Goal: Information Seeking & Learning: Learn about a topic

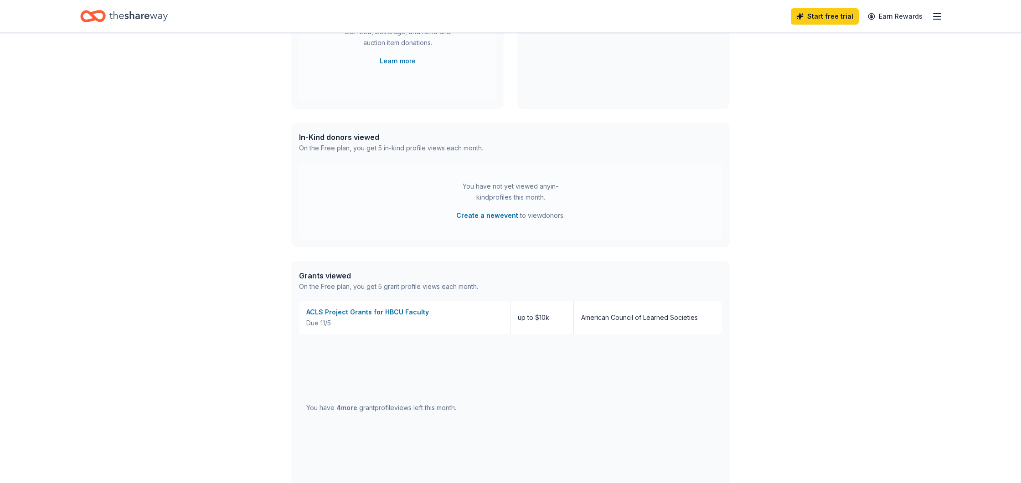
scroll to position [390, 0]
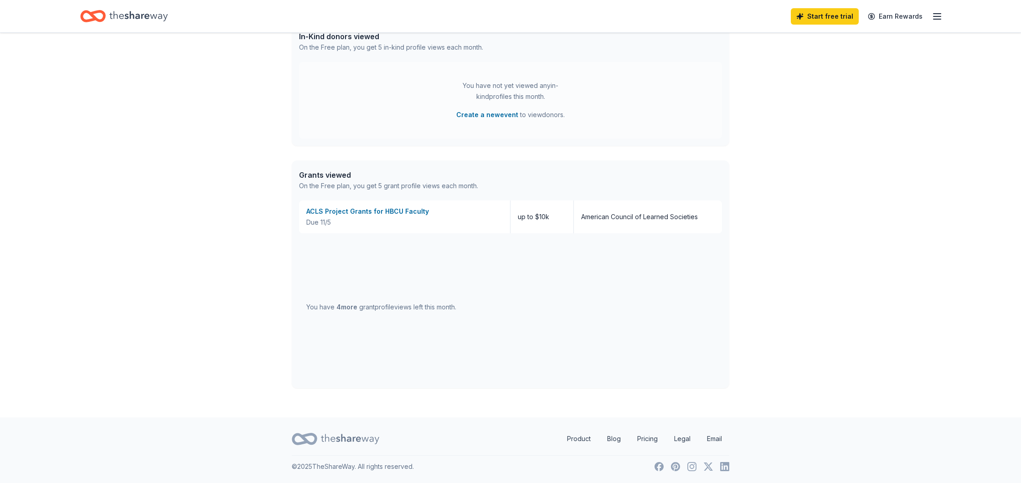
click at [937, 16] on line "button" at bounding box center [936, 16] width 7 height 0
click at [392, 209] on div "ACLS Project Grants for HBCU Faculty" at bounding box center [404, 211] width 196 height 11
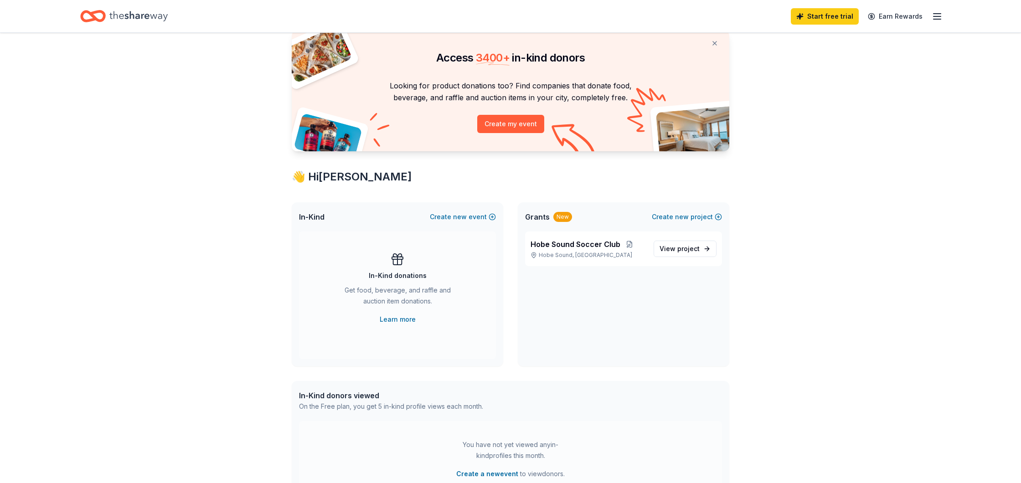
scroll to position [0, 0]
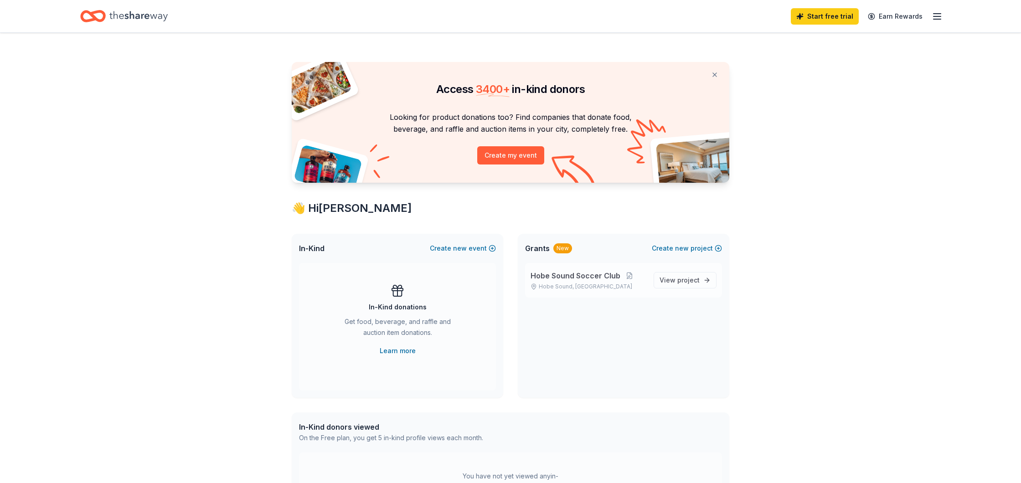
click at [591, 277] on span "Hobe Sound Soccer Club" at bounding box center [575, 275] width 90 height 11
click at [685, 281] on span "project" at bounding box center [688, 280] width 22 height 8
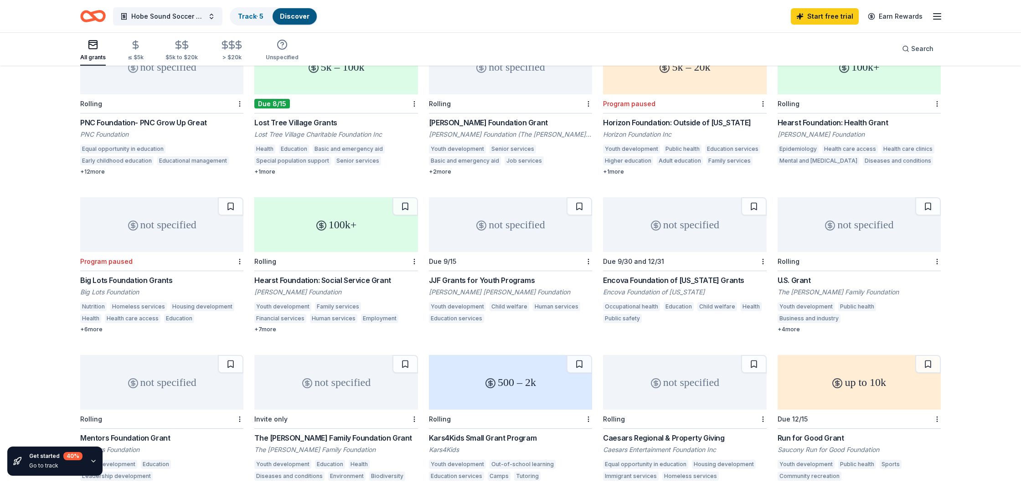
scroll to position [114, 0]
click at [491, 236] on div "not specified" at bounding box center [510, 223] width 163 height 55
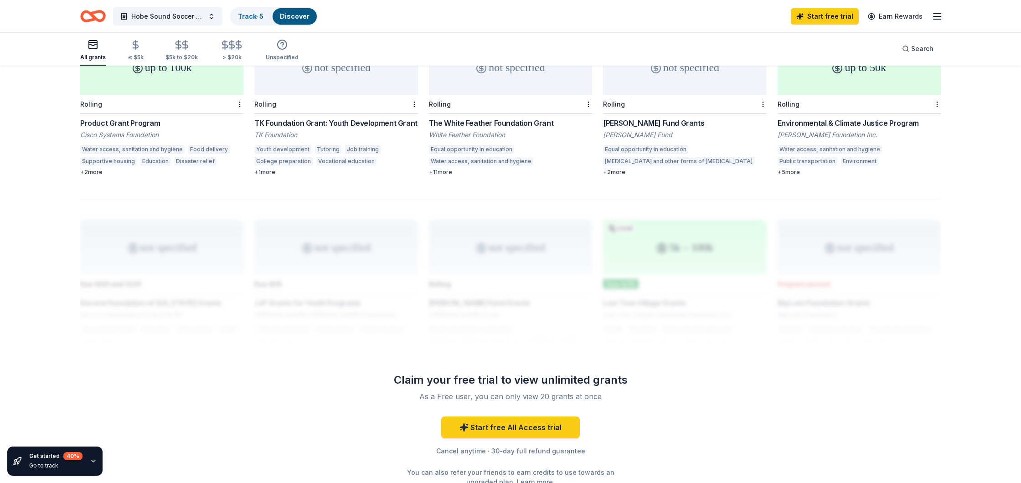
scroll to position [588, 0]
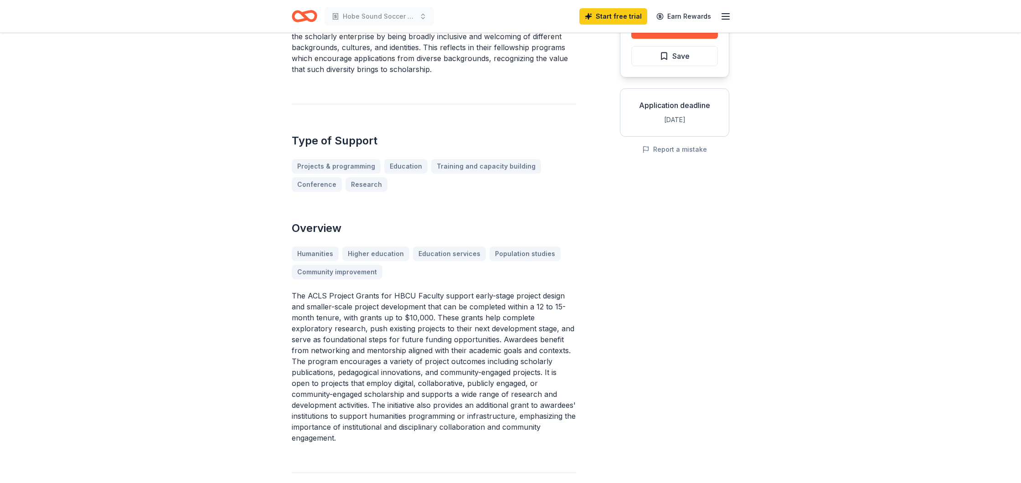
scroll to position [120, 0]
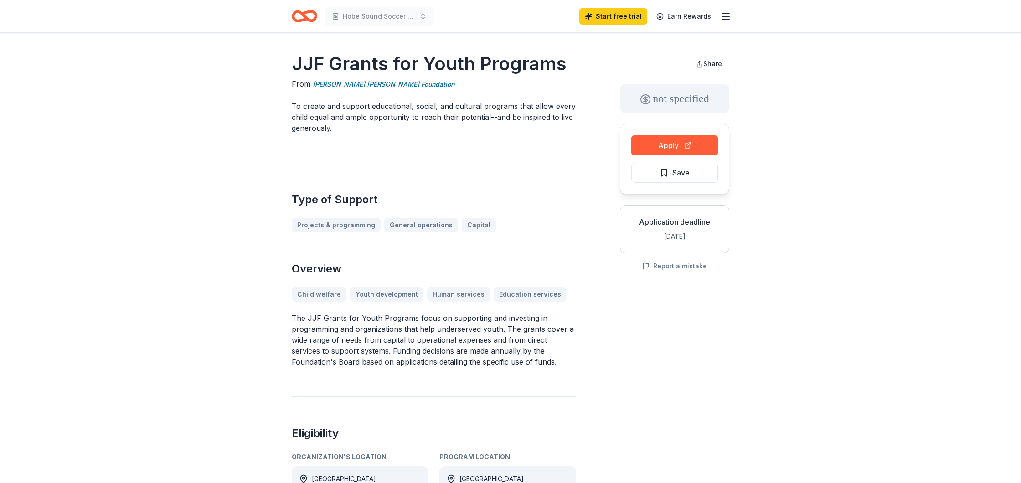
drag, startPoint x: 294, startPoint y: 62, endPoint x: 349, endPoint y: 197, distance: 145.7
click at [349, 197] on div "JJF Grants for Youth Programs From James Joseph Ford Foundation To create and s…" at bounding box center [434, 302] width 284 height 503
click at [306, 60] on h1 "JJF Grants for Youth Programs" at bounding box center [434, 64] width 284 height 26
click at [306, 105] on p "To create and support educational, social, and cultural programs that allow eve…" at bounding box center [434, 117] width 284 height 33
click at [295, 106] on p "To create and support educational, social, and cultural programs that allow eve…" at bounding box center [434, 117] width 284 height 33
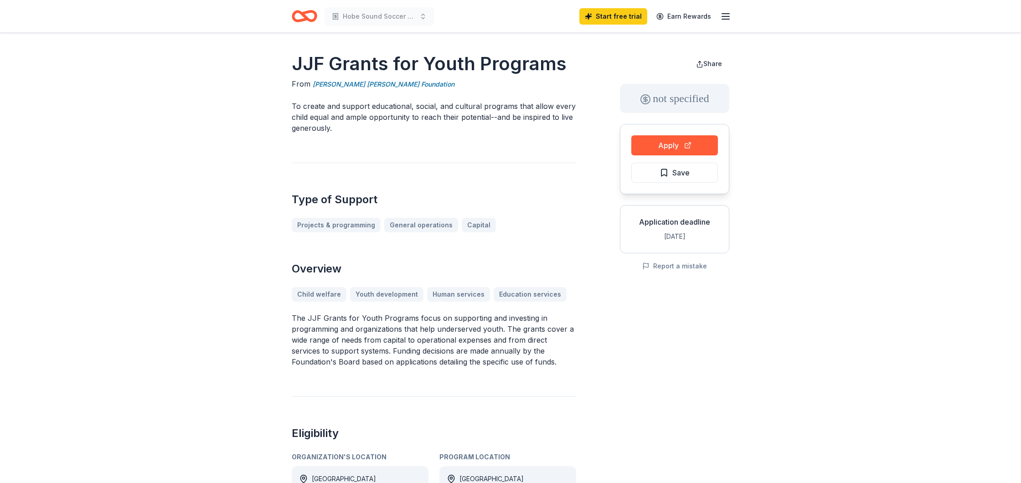
click at [295, 106] on p "To create and support educational, social, and cultural programs that allow eve…" at bounding box center [434, 117] width 284 height 33
drag, startPoint x: 295, startPoint y: 108, endPoint x: 352, endPoint y: 129, distance: 60.7
click at [295, 109] on p "To create and support educational, social, and cultural programs that allow eve…" at bounding box center [434, 117] width 284 height 33
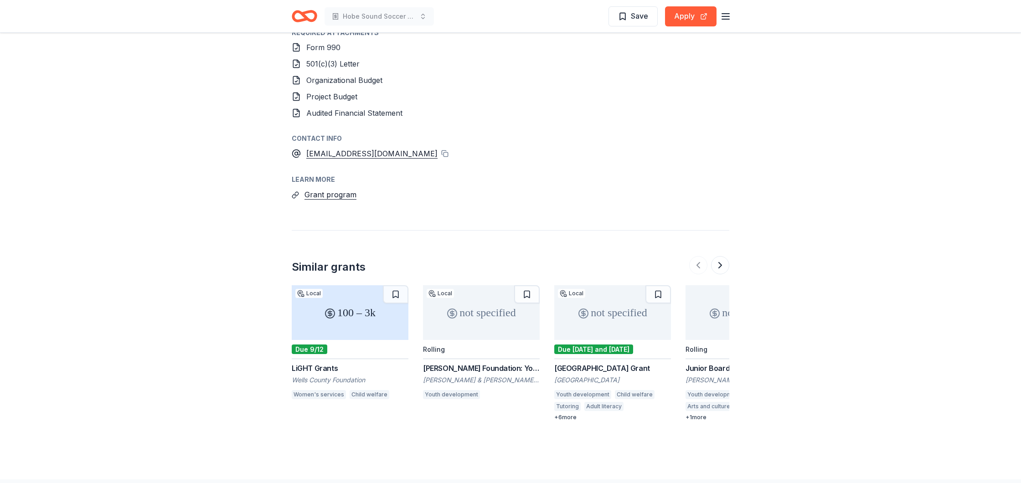
scroll to position [613, 0]
